Goal: Answer question/provide support: Share knowledge or assist other users

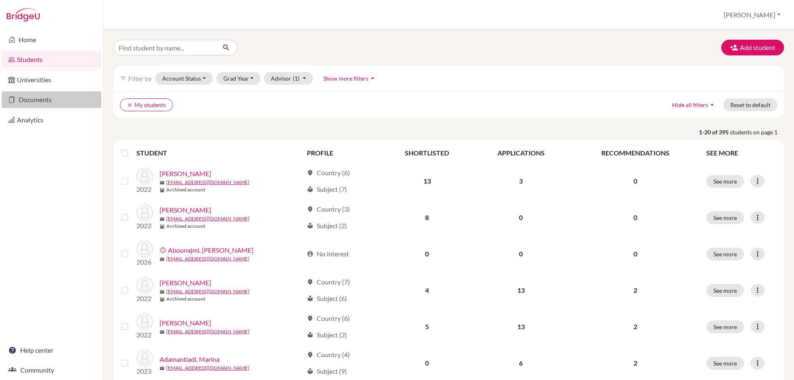
click at [31, 104] on link "Documents" at bounding box center [52, 99] width 100 height 17
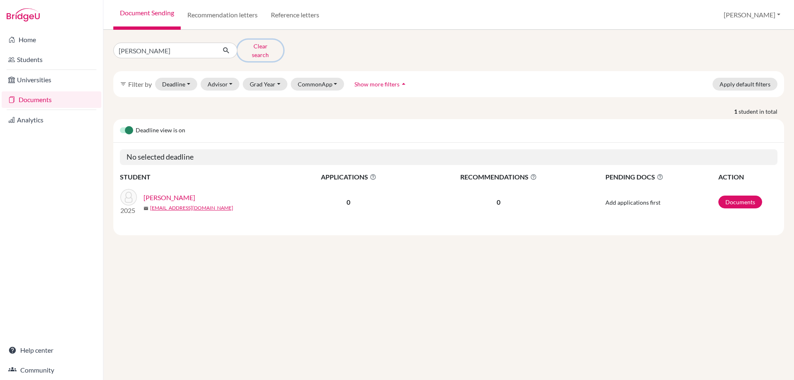
click at [265, 47] on button "Clear search" at bounding box center [260, 51] width 46 height 22
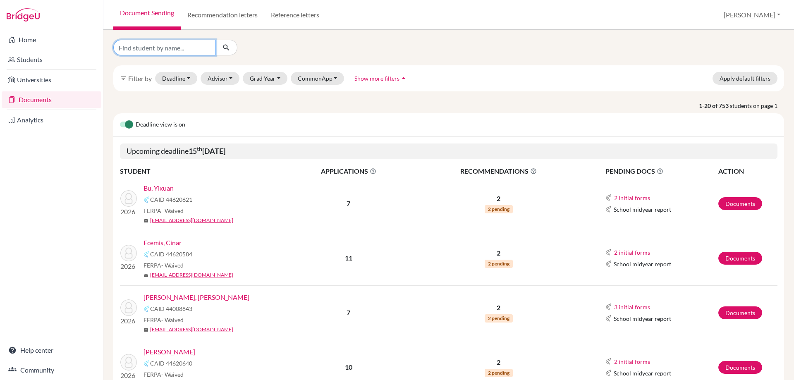
click at [133, 50] on input "Find student by name..." at bounding box center [164, 48] width 103 height 16
type input "shreya"
click button "submit" at bounding box center [226, 48] width 22 height 16
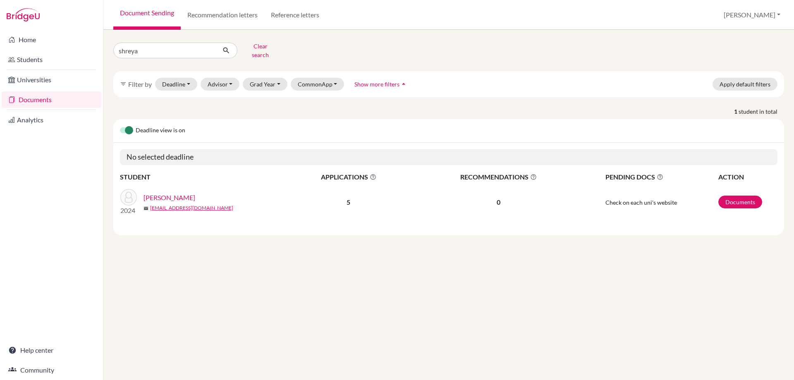
click at [163, 193] on link "Nair, Shreya" at bounding box center [170, 198] width 52 height 10
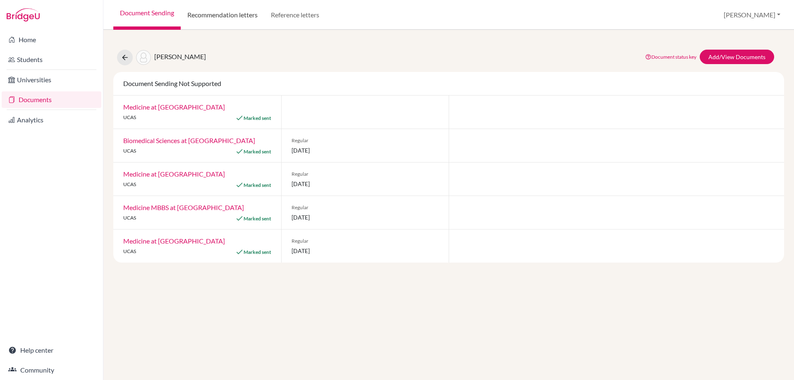
click at [241, 14] on link "Recommendation letters" at bounding box center [223, 15] width 84 height 30
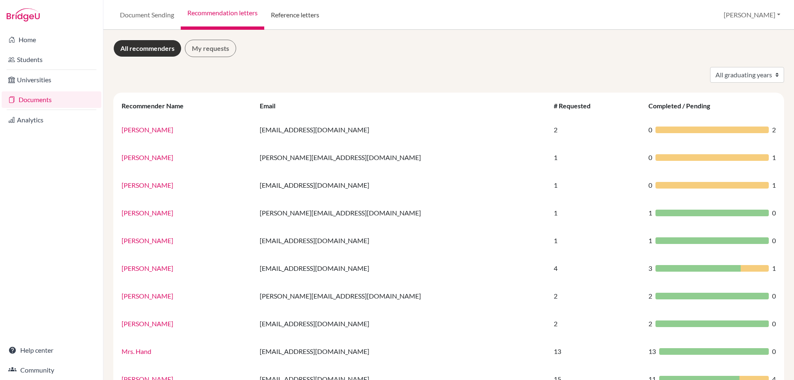
click at [296, 14] on link "Reference letters" at bounding box center [295, 15] width 62 height 30
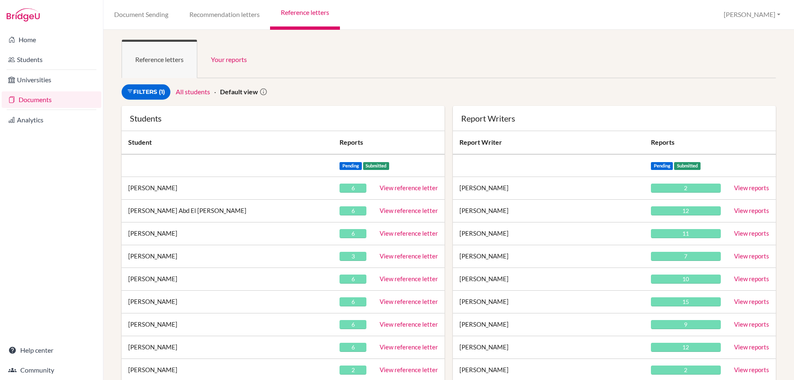
click at [321, 45] on ul "Reference letters Your reports" at bounding box center [449, 59] width 654 height 38
click at [162, 89] on link "Filters (1)" at bounding box center [146, 91] width 49 height 15
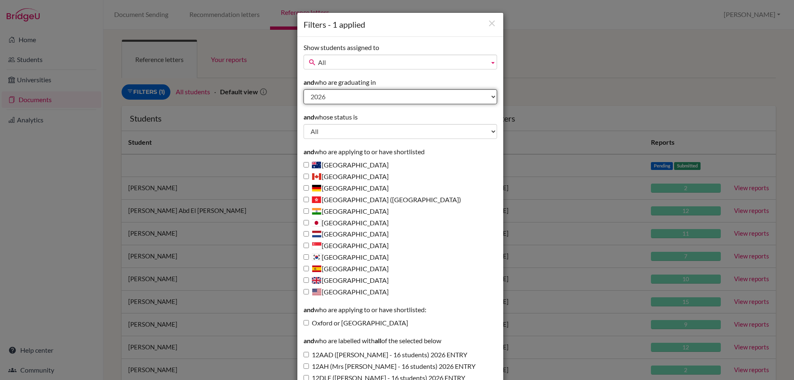
click at [330, 97] on select "All 2027 2026 2025 2024 2023 2022 2021 2020" at bounding box center [401, 96] width 194 height 15
select select "2023"
click at [304, 89] on select "All 2027 2026 2025 2024 2023 2022 2021 2020" at bounding box center [401, 96] width 194 height 15
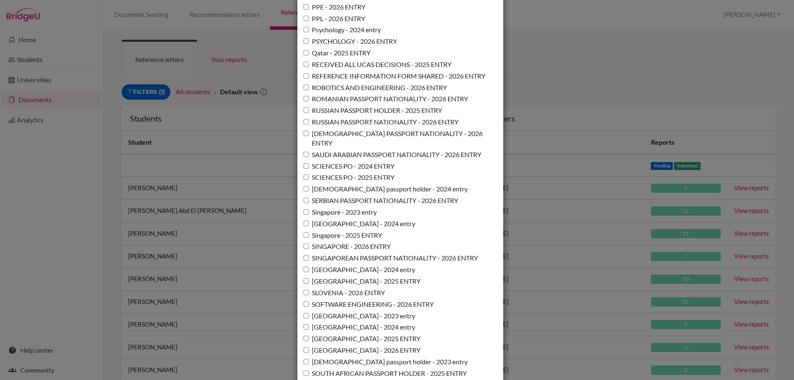
scroll to position [6003, 0]
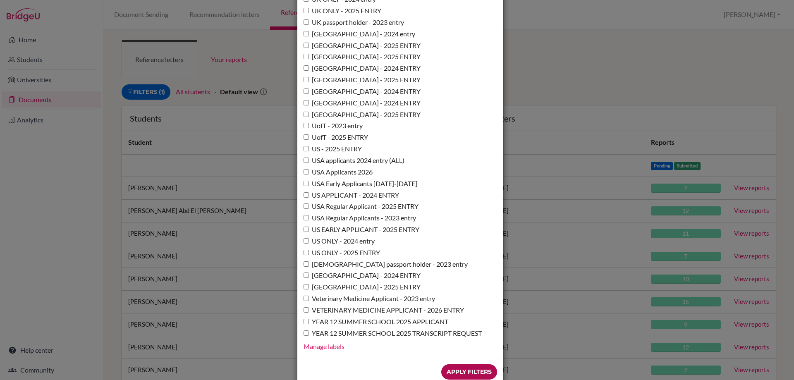
click at [465, 364] on input "Apply Filters" at bounding box center [469, 371] width 56 height 15
click at [453, 156] on div "USA applicants 2024 entry (ALL)" at bounding box center [401, 161] width 194 height 10
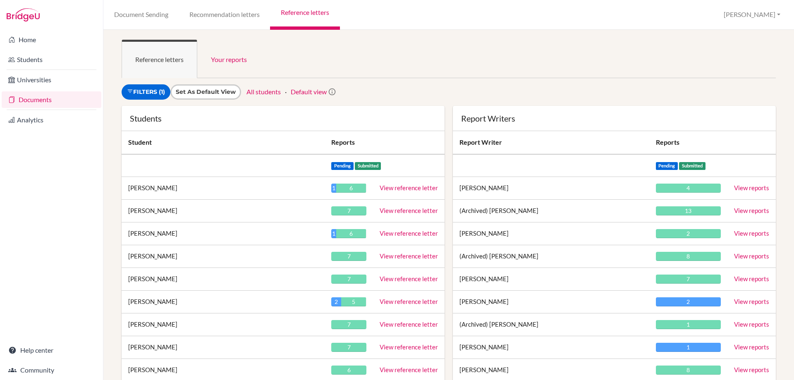
click at [495, 69] on ul "Reference letters Your reports" at bounding box center [449, 59] width 654 height 38
click at [146, 97] on link "Filters (1)" at bounding box center [146, 91] width 49 height 15
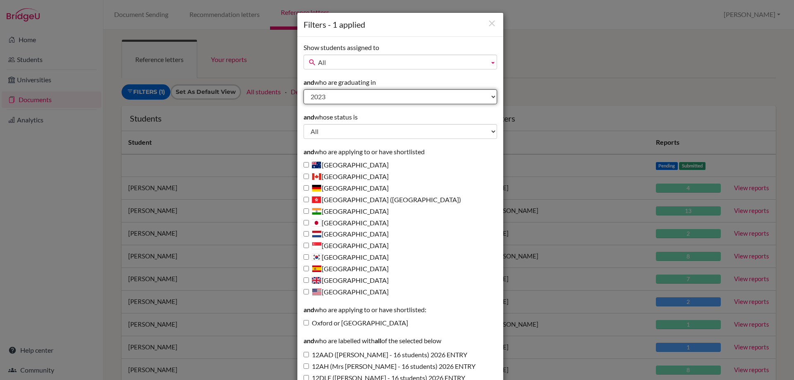
click at [306, 93] on select "All 2027 2026 2025 2024 2023 2022 2021 2020" at bounding box center [401, 96] width 194 height 15
select select
click at [304, 89] on select "All 2027 2026 2025 2024 2023 2022 2021 2020" at bounding box center [401, 96] width 194 height 15
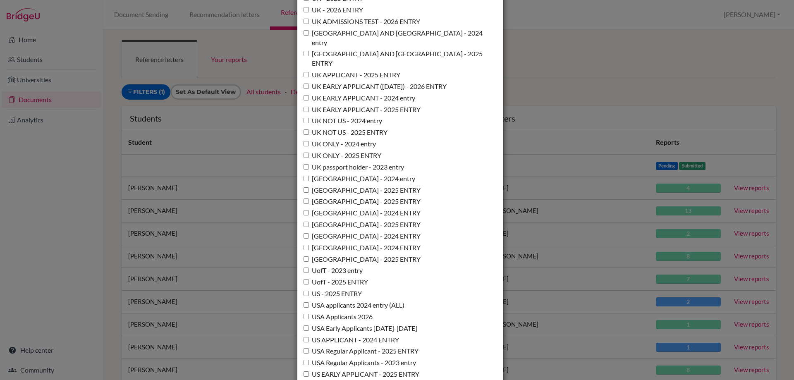
scroll to position [6003, 0]
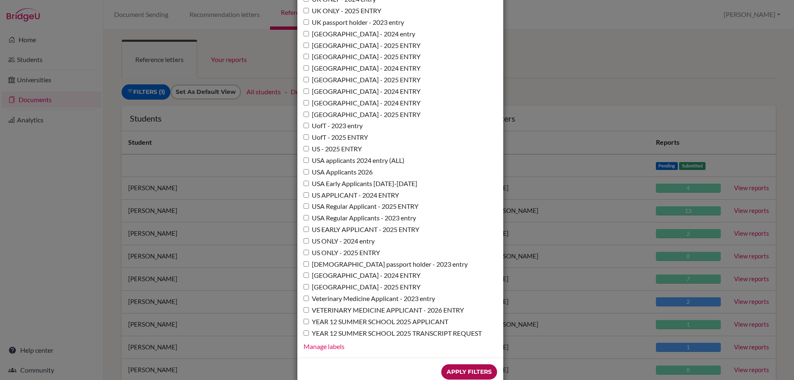
click at [485, 364] on input "Apply Filters" at bounding box center [469, 371] width 56 height 15
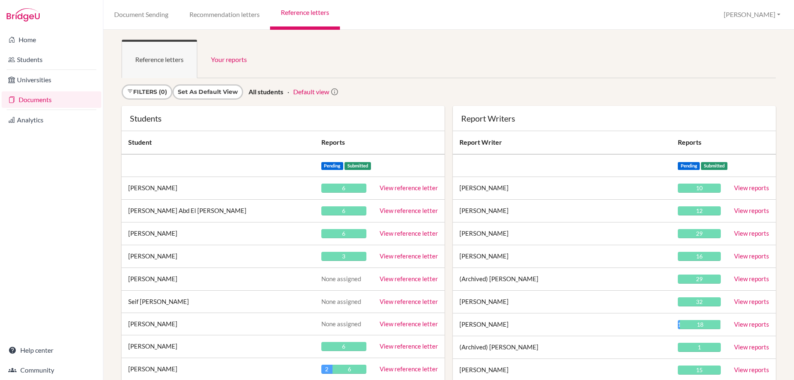
click at [529, 86] on div "Filters (0) Set as default view All students Default view" at bounding box center [338, 91] width 442 height 15
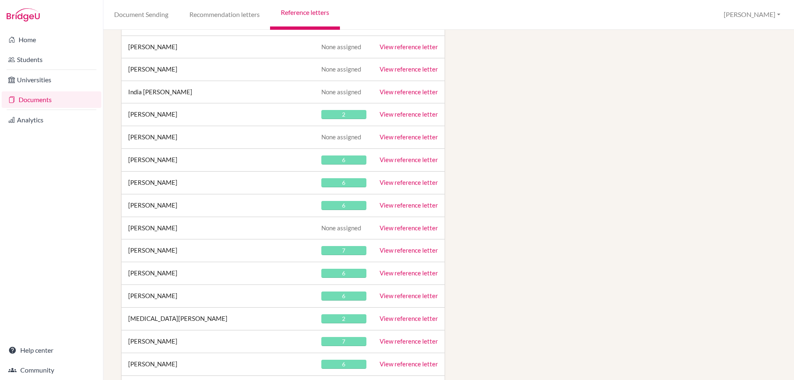
click at [394, 205] on link "View reference letter" at bounding box center [409, 204] width 58 height 7
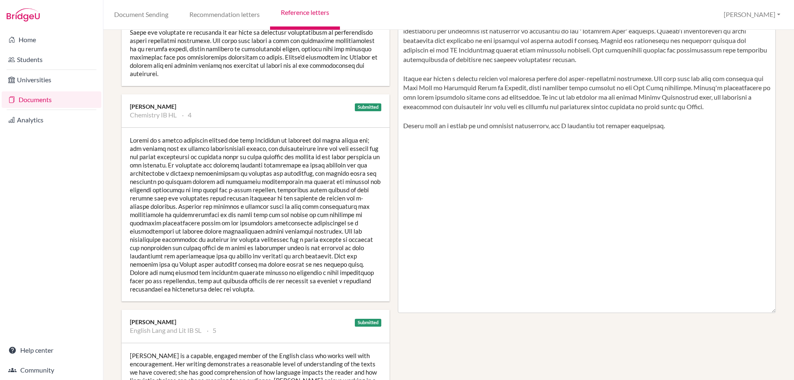
scroll to position [248, 0]
click at [208, 216] on div at bounding box center [256, 216] width 268 height 174
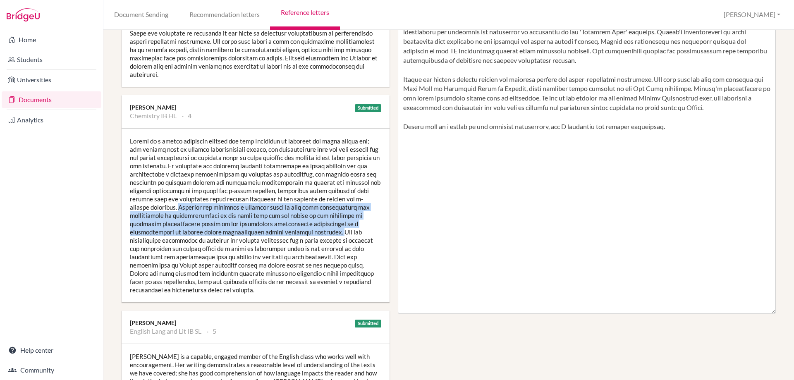
drag, startPoint x: 190, startPoint y: 209, endPoint x: 338, endPoint y: 231, distance: 149.7
click at [338, 231] on div at bounding box center [256, 216] width 268 height 174
copy div "Recently she produced a detailed piece of work that demonstrated the significan…"
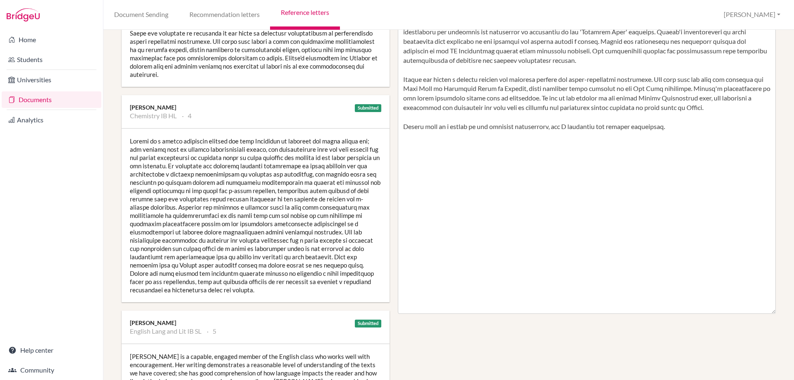
click at [345, 266] on div at bounding box center [256, 216] width 268 height 174
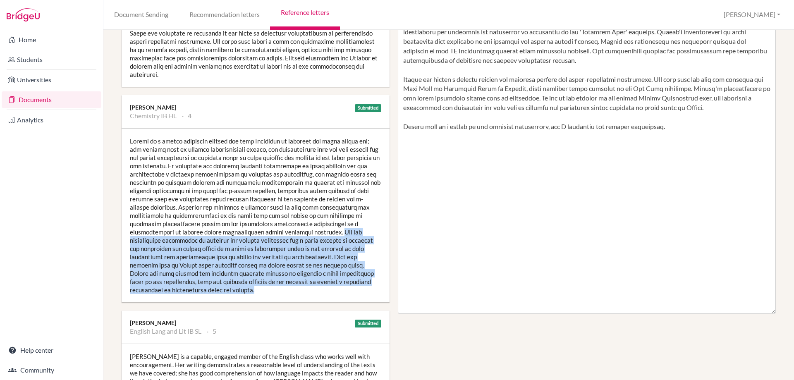
drag, startPoint x: 337, startPoint y: 233, endPoint x: 274, endPoint y: 290, distance: 85.2
click at [274, 290] on div at bounding box center [256, 216] width 268 height 174
copy div "She has demonstrated competence in carrying out complex practicals and a sound …"
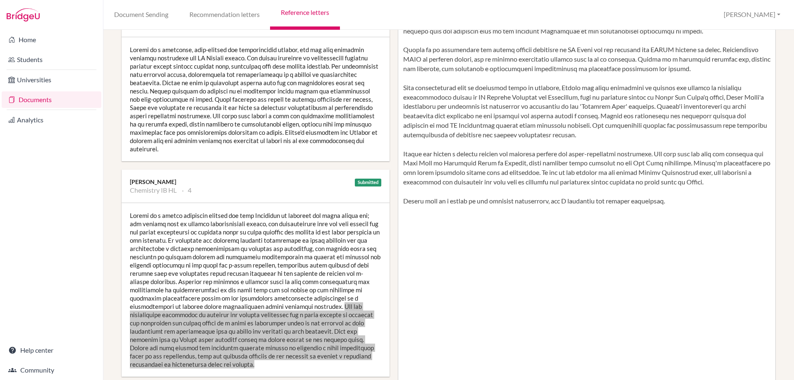
scroll to position [83, 0]
